Goal: Information Seeking & Learning: Learn about a topic

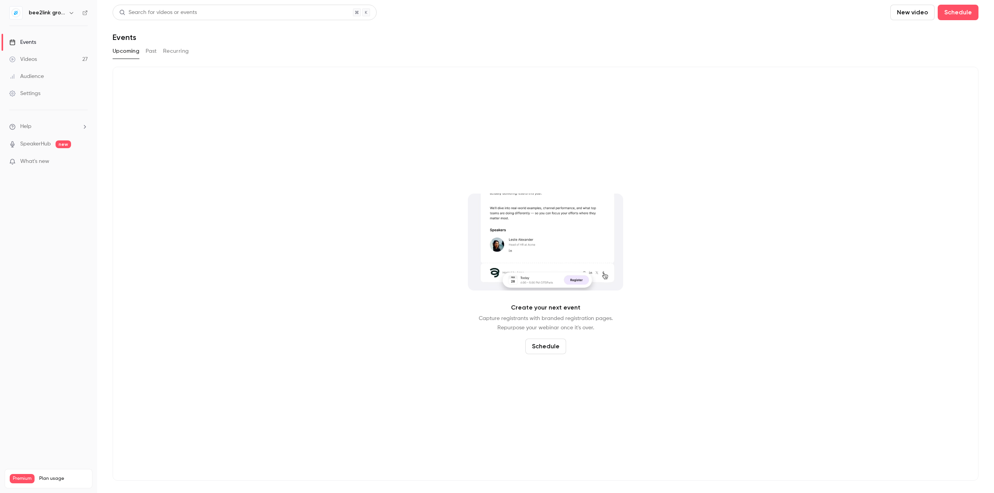
click at [151, 51] on button "Past" at bounding box center [151, 51] width 11 height 12
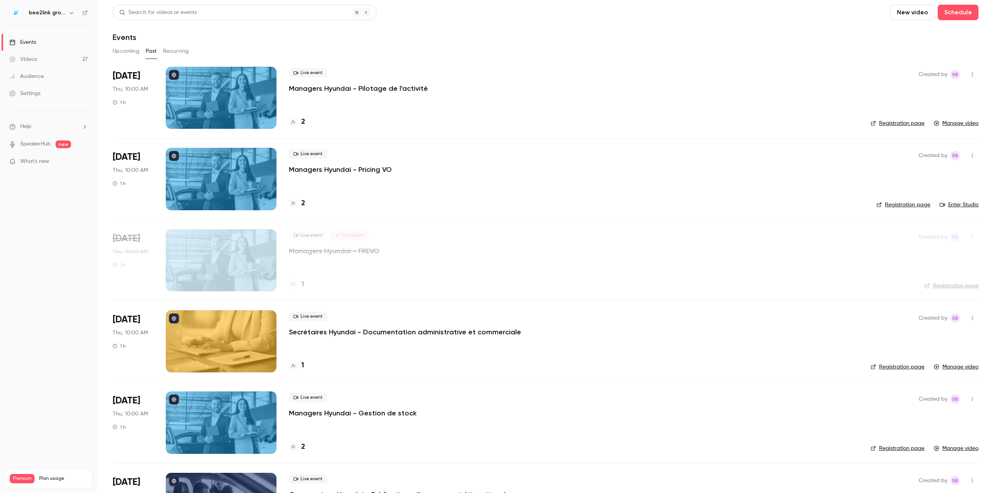
click at [122, 54] on button "Upcoming" at bounding box center [126, 51] width 27 height 12
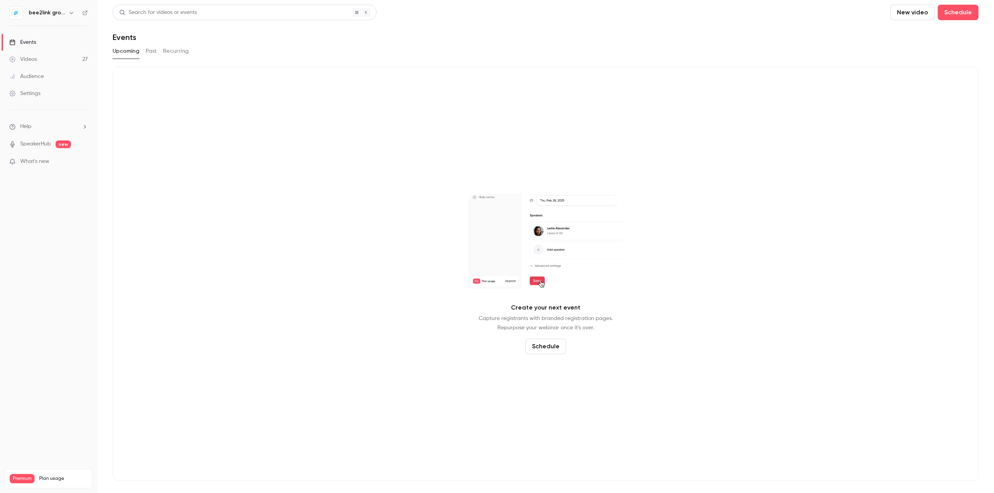
click at [257, 200] on div "Create your next event Capture registrants with branded registration pages. Rep…" at bounding box center [546, 274] width 866 height 414
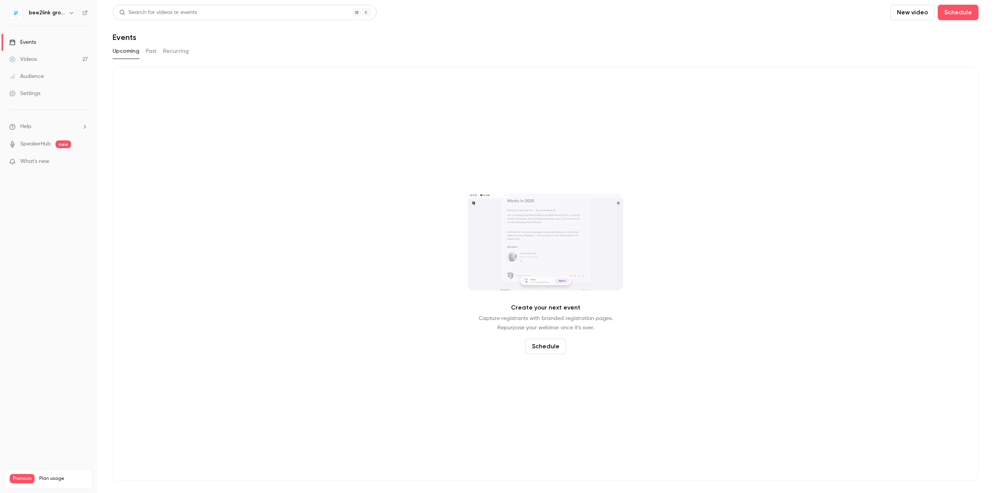
click at [149, 47] on button "Past" at bounding box center [151, 51] width 11 height 12
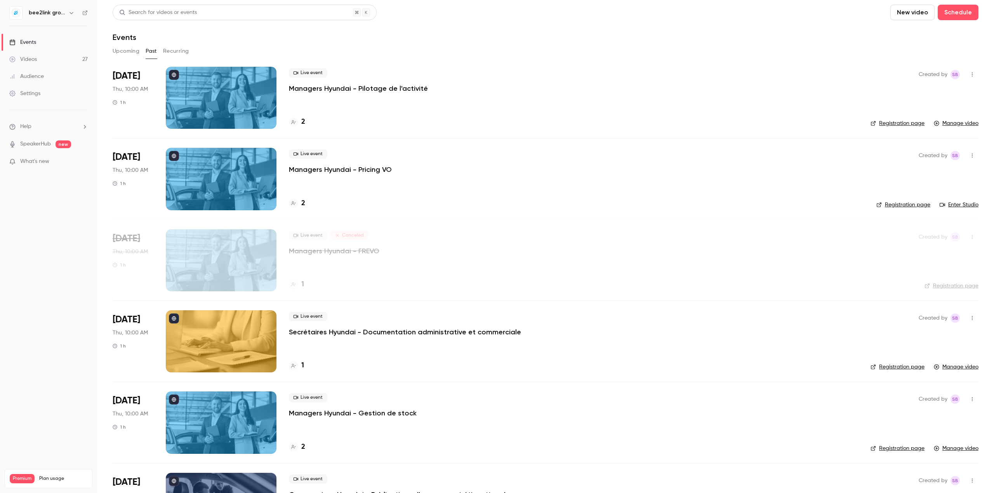
click at [175, 50] on button "Recurring" at bounding box center [176, 51] width 26 height 12
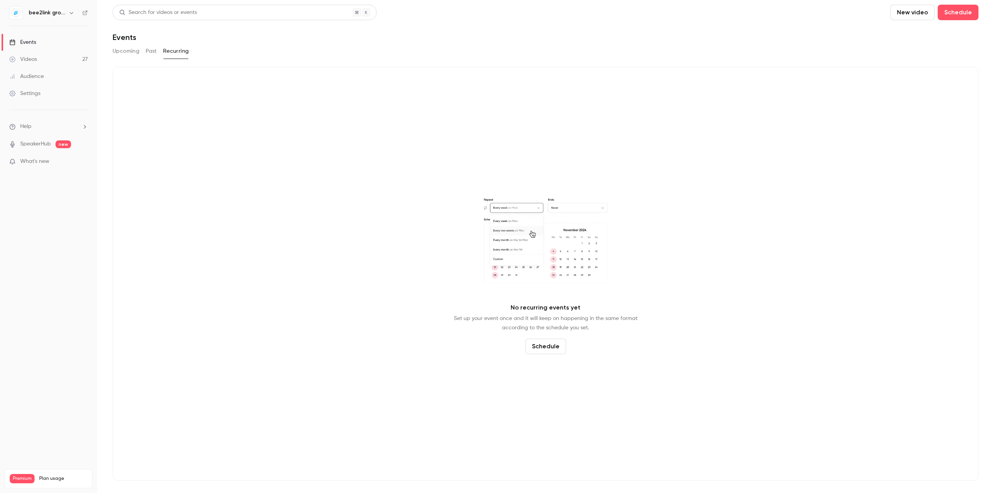
click at [134, 54] on button "Upcoming" at bounding box center [126, 51] width 27 height 12
click at [48, 50] on link "Events" at bounding box center [48, 42] width 97 height 17
click at [45, 66] on link "Videos 27" at bounding box center [48, 59] width 97 height 17
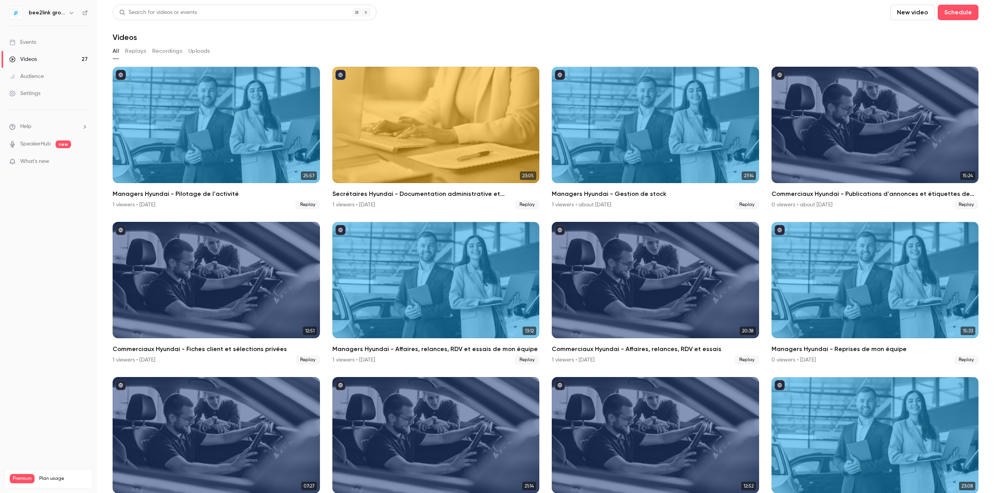
click at [40, 77] on div "Audience" at bounding box center [26, 77] width 35 height 8
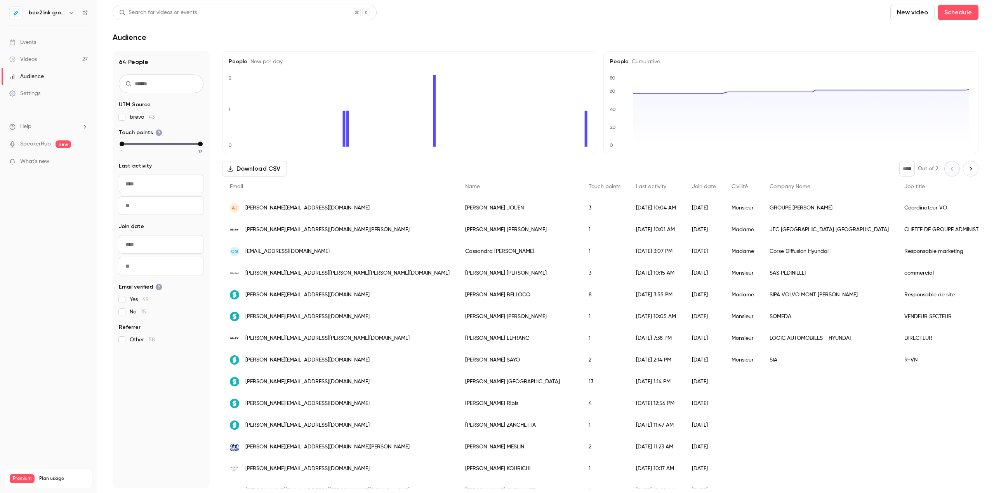
click at [22, 42] on div "Events" at bounding box center [22, 42] width 27 height 8
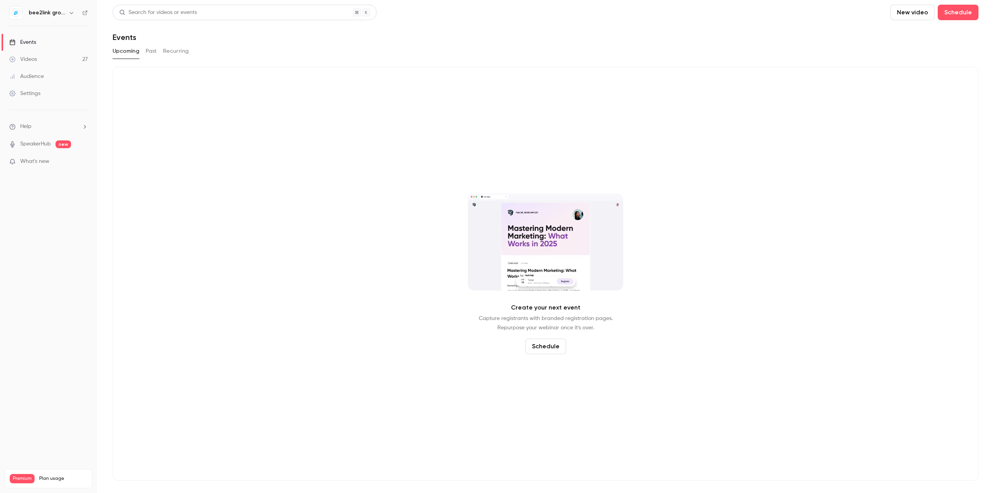
click at [153, 55] on button "Past" at bounding box center [151, 51] width 11 height 12
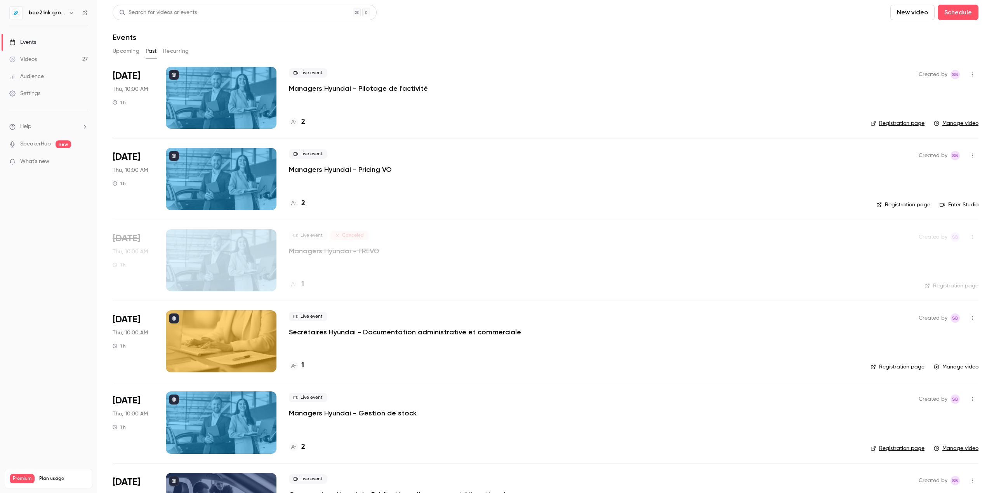
click at [313, 97] on div "Live event Managers Hyundai - Pilotage de l'activité 2" at bounding box center [573, 98] width 569 height 62
click at [254, 100] on div at bounding box center [221, 98] width 111 height 62
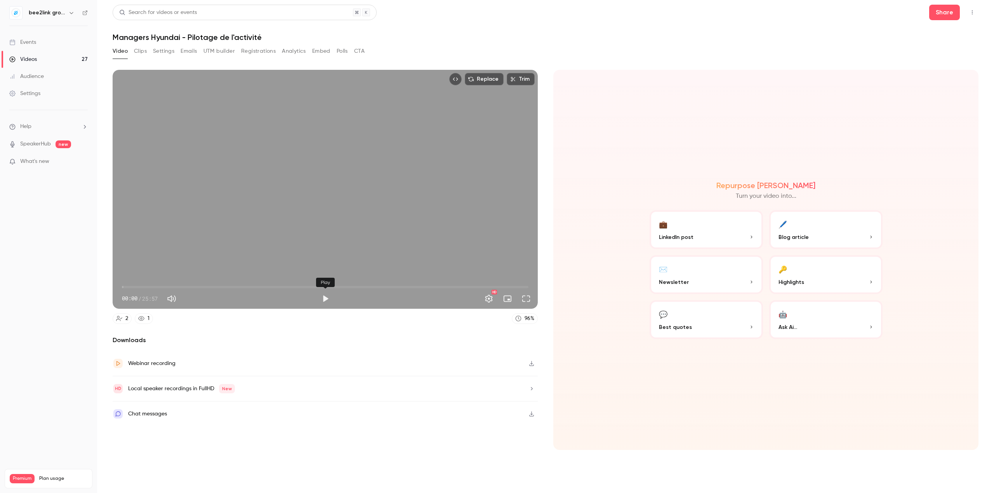
click at [324, 299] on button "Play" at bounding box center [326, 299] width 16 height 16
click at [324, 298] on button "Pause" at bounding box center [326, 299] width 16 height 16
type input "*"
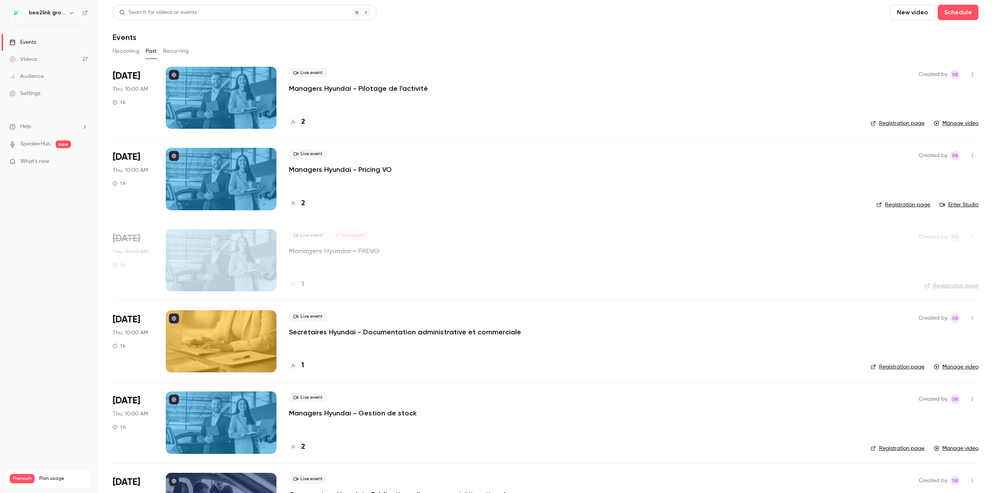
click at [125, 57] on button "Upcoming" at bounding box center [126, 51] width 27 height 12
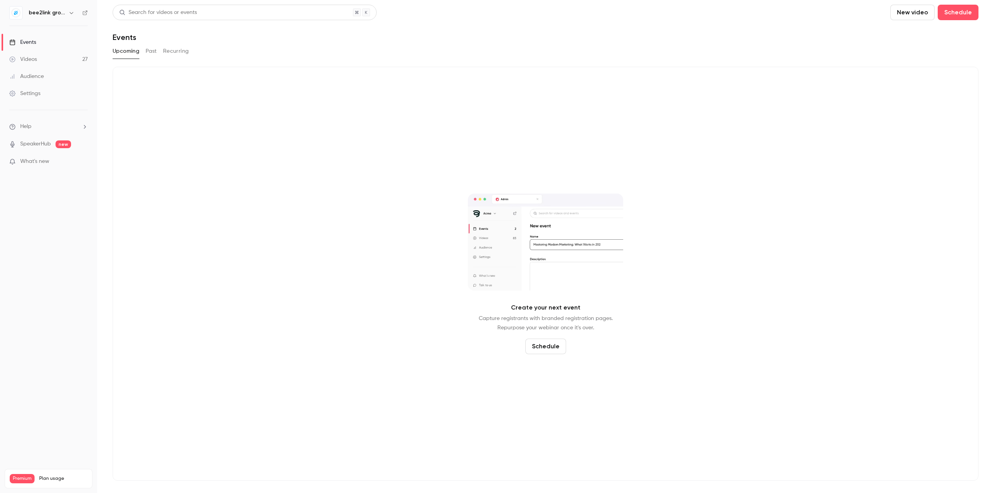
click at [151, 51] on button "Past" at bounding box center [151, 51] width 11 height 12
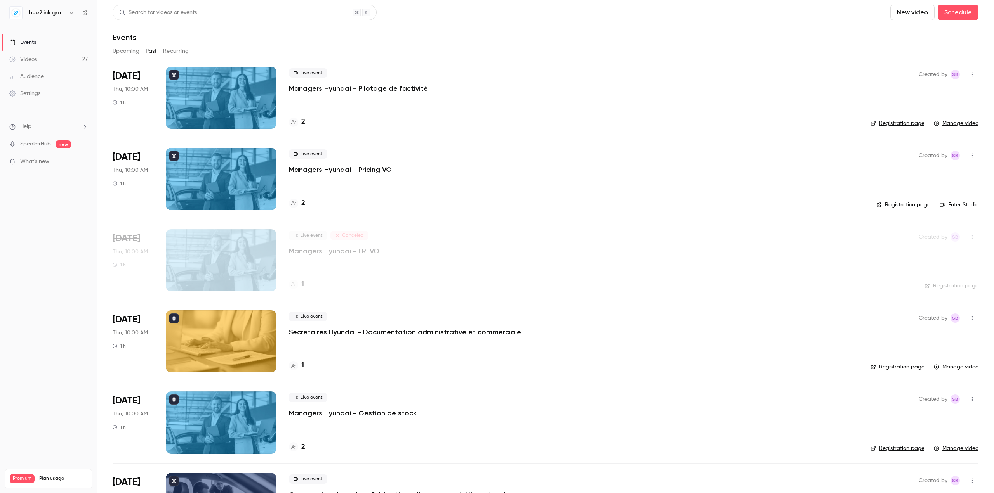
click at [125, 52] on button "Upcoming" at bounding box center [126, 51] width 27 height 12
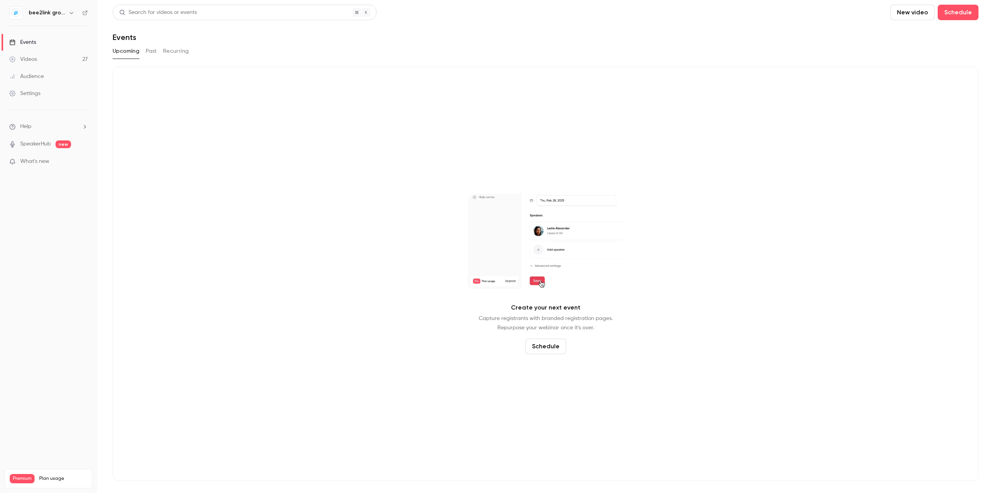
click at [45, 160] on span "What's new" at bounding box center [34, 162] width 29 height 8
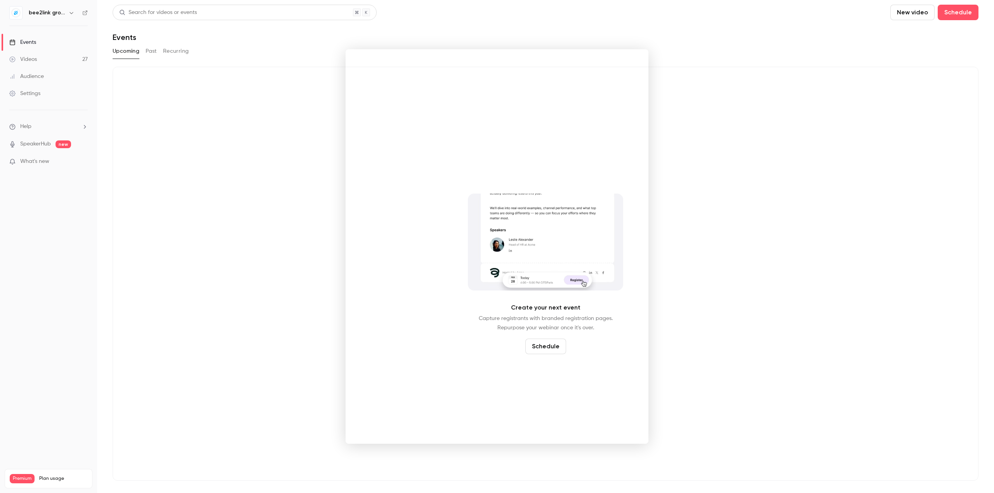
click at [27, 137] on div at bounding box center [497, 246] width 994 height 493
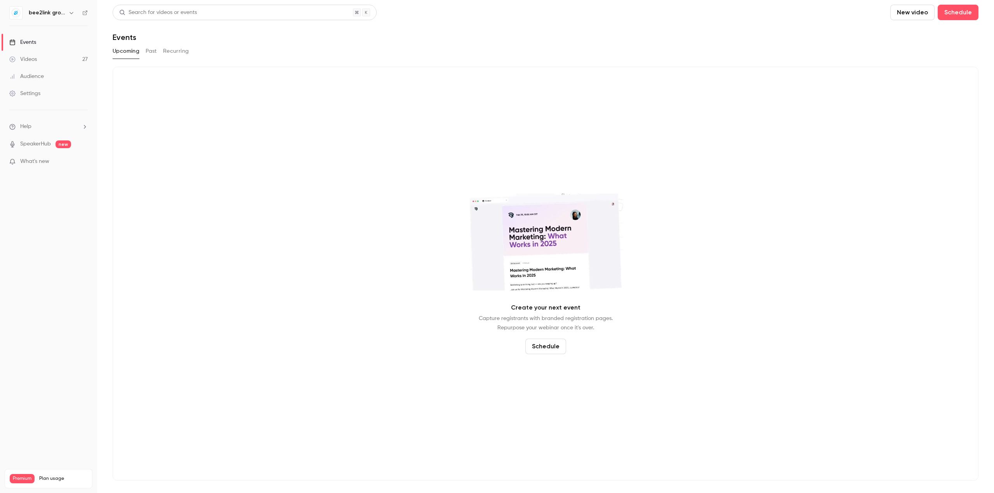
click at [42, 75] on div "Audience" at bounding box center [26, 77] width 35 height 8
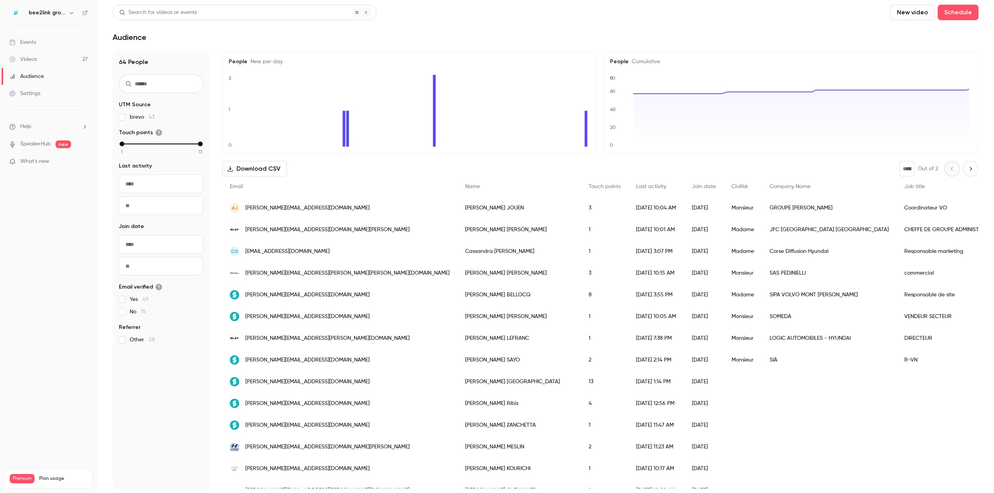
click at [47, 62] on link "Videos 27" at bounding box center [48, 59] width 97 height 17
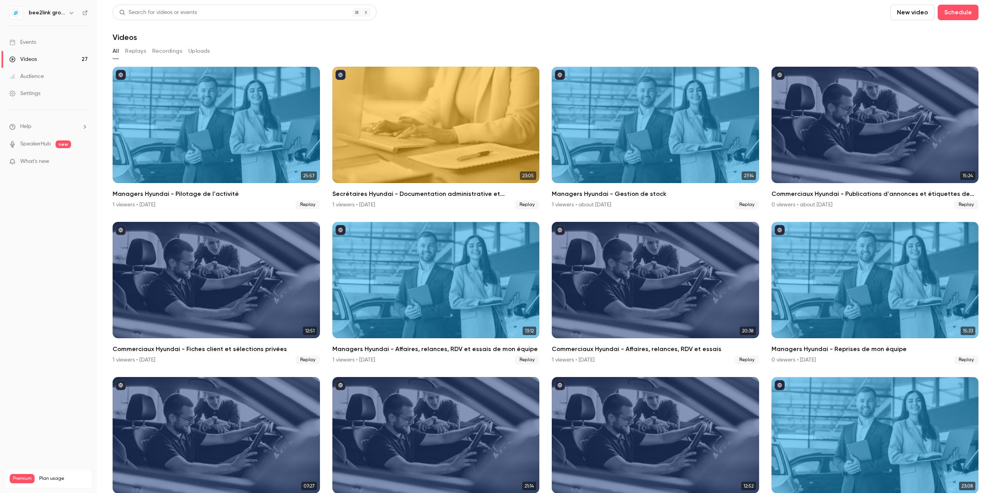
click at [135, 52] on button "Replays" at bounding box center [135, 51] width 21 height 12
click at [123, 52] on div "All Replays Recordings Uploads" at bounding box center [546, 51] width 866 height 12
click at [113, 49] on button "All" at bounding box center [116, 51] width 6 height 12
click at [33, 48] on link "Events" at bounding box center [48, 42] width 97 height 17
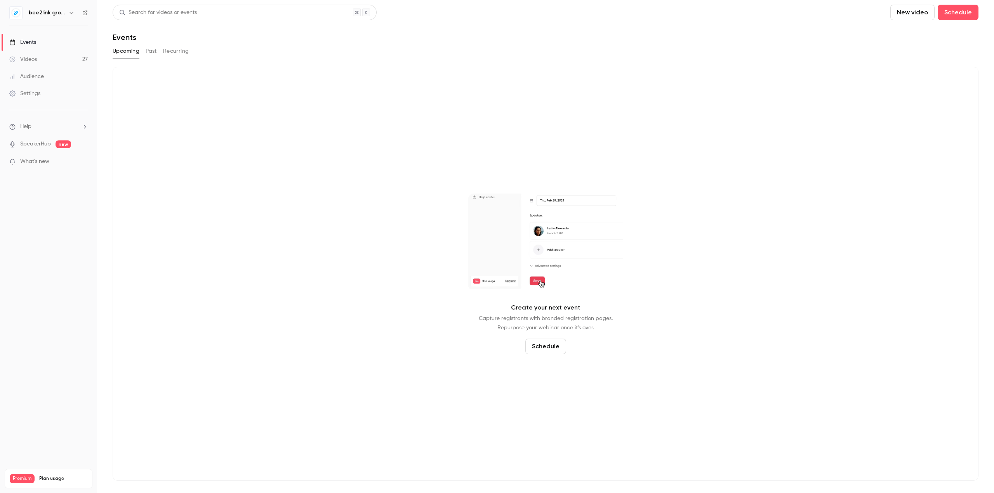
click at [154, 49] on button "Past" at bounding box center [151, 51] width 11 height 12
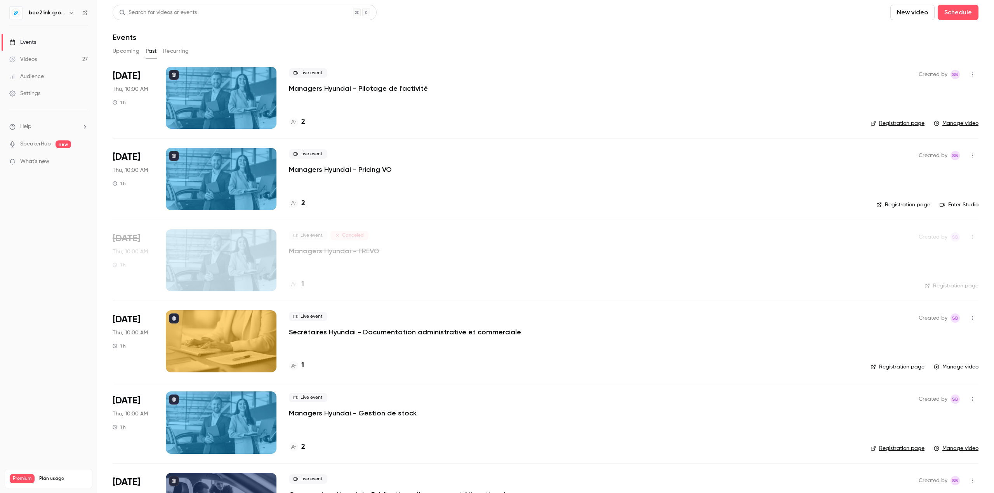
click at [213, 186] on div at bounding box center [221, 179] width 111 height 62
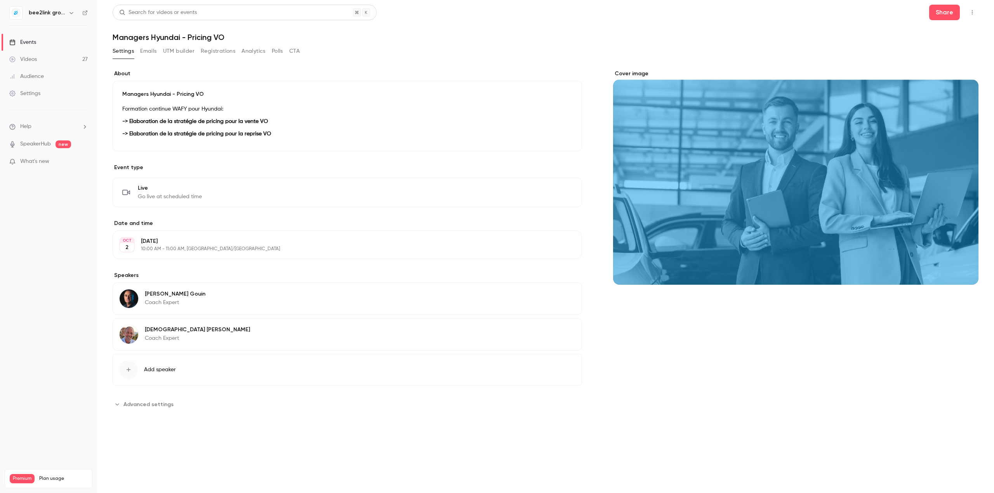
click at [51, 53] on link "Videos 27" at bounding box center [48, 59] width 97 height 17
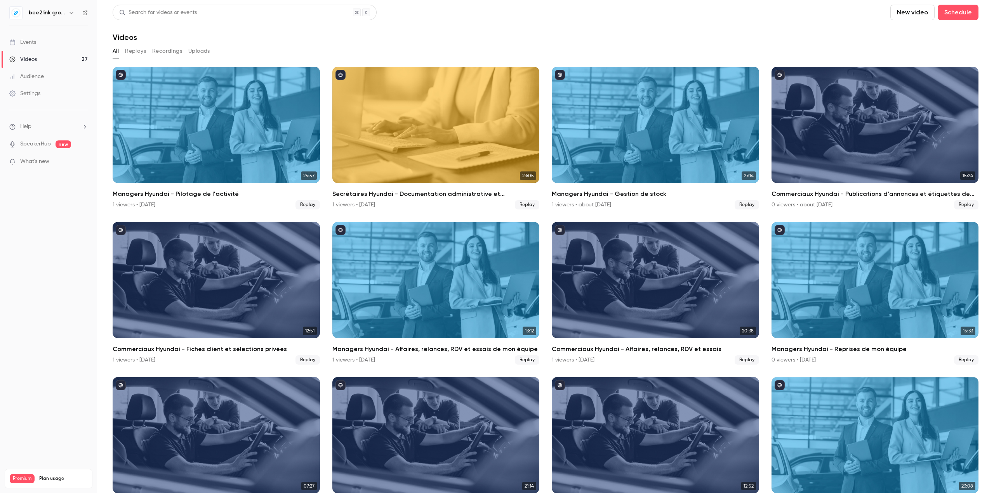
click at [31, 36] on link "Events" at bounding box center [48, 42] width 97 height 17
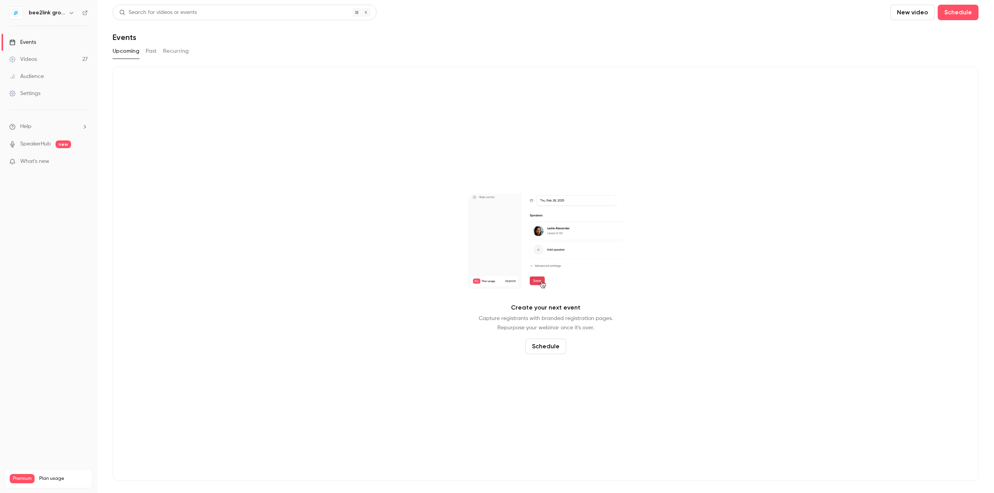
click at [212, 175] on div "Create your next event Capture registrants with branded registration pages. Rep…" at bounding box center [546, 274] width 866 height 414
